Goal: Communication & Community: Connect with others

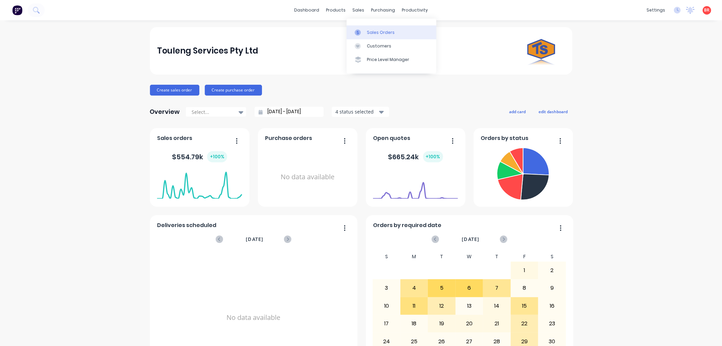
click at [372, 26] on link "Sales Orders" at bounding box center [392, 32] width 90 height 14
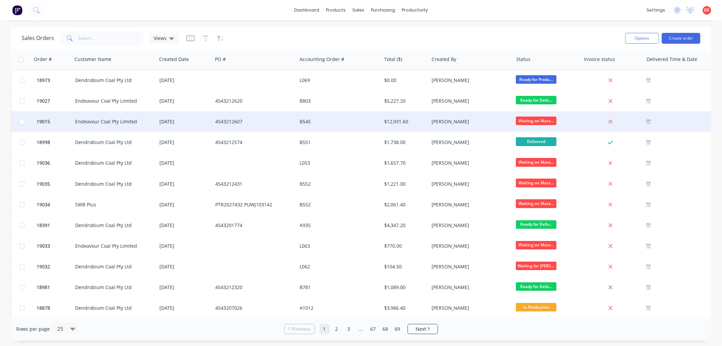
click at [111, 126] on div "Endeavour Coal Pty Limited" at bounding box center [114, 121] width 84 height 20
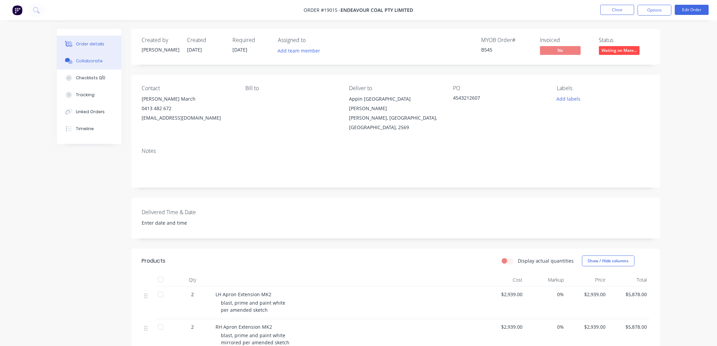
click at [92, 63] on div "Collaborate" at bounding box center [89, 61] width 27 height 6
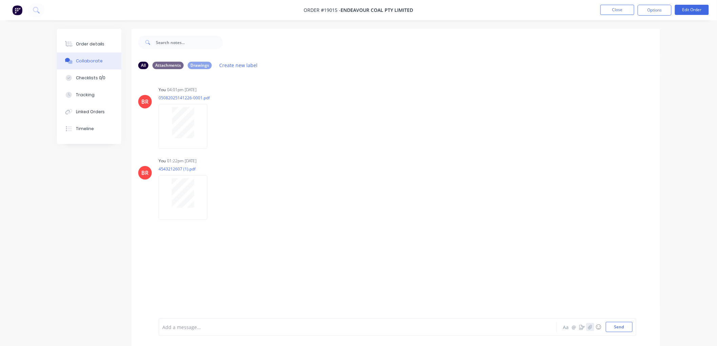
click at [589, 328] on icon "button" at bounding box center [590, 326] width 4 height 5
click at [622, 327] on button "Send" at bounding box center [619, 327] width 27 height 10
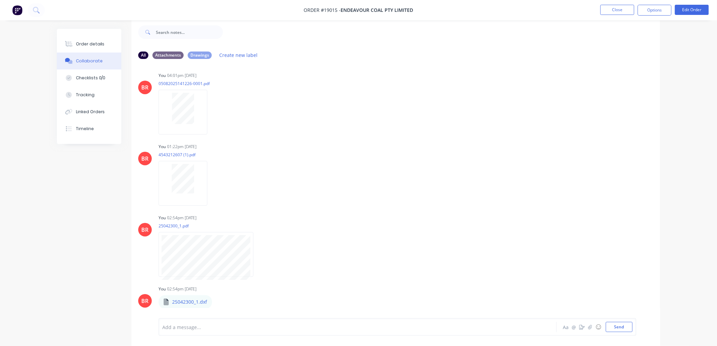
scroll to position [5, 0]
click at [95, 40] on button "Order details" at bounding box center [89, 44] width 64 height 17
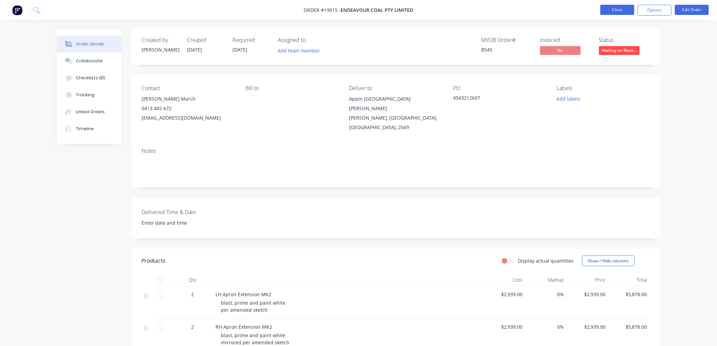
click at [610, 12] on button "Close" at bounding box center [617, 10] width 34 height 10
